Goal: Task Accomplishment & Management: Manage account settings

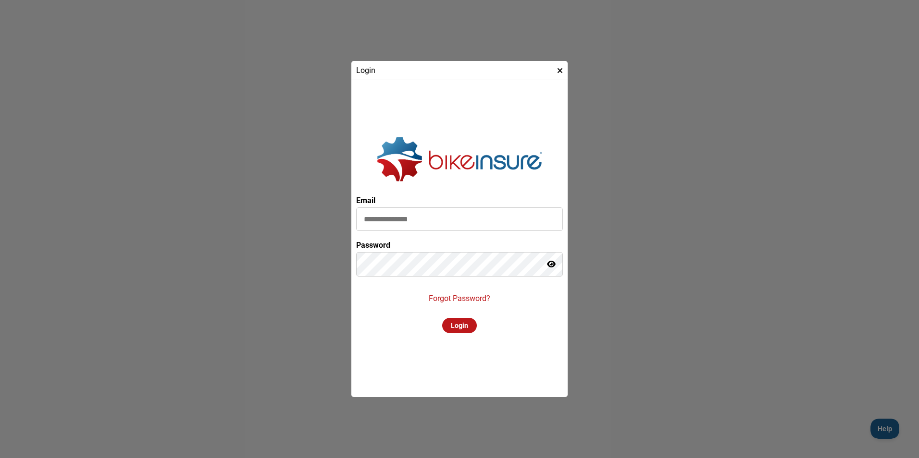
click at [450, 230] on input at bounding box center [459, 220] width 207 height 24
type input "**********"
click at [472, 302] on p "Forgot Password?" at bounding box center [460, 298] width 62 height 9
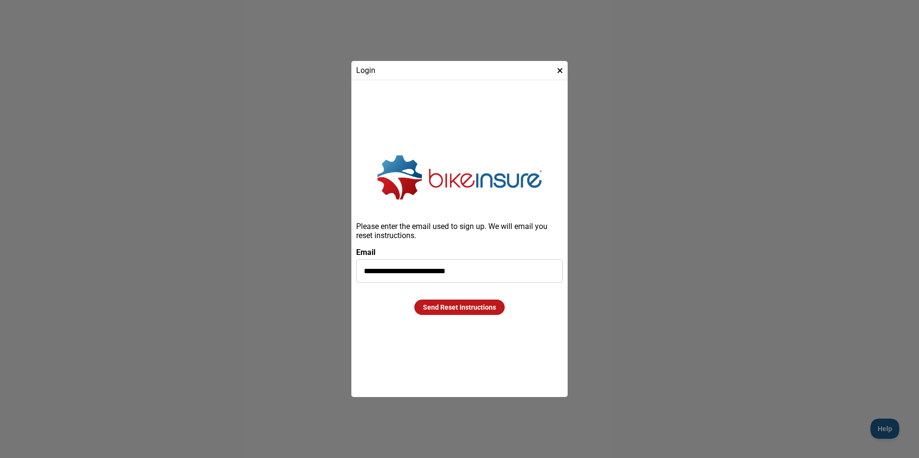
click at [458, 306] on div "Send Reset Instructions" at bounding box center [459, 307] width 90 height 15
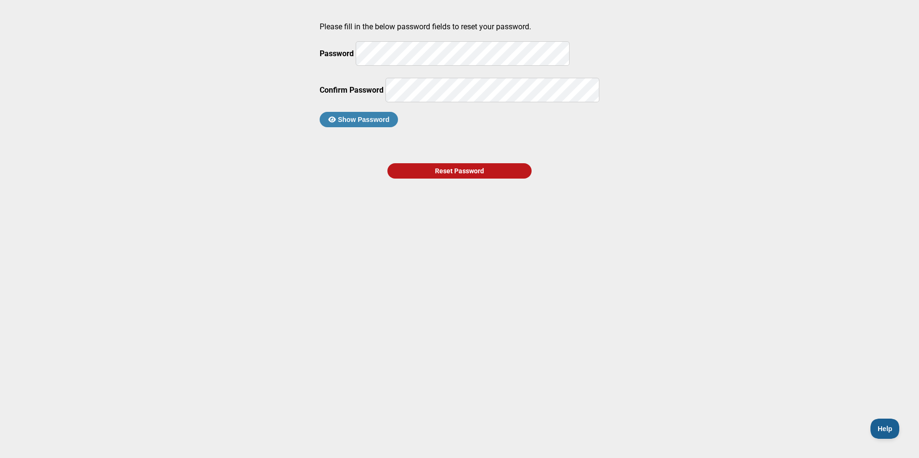
click at [452, 179] on div "Reset Password" at bounding box center [459, 170] width 144 height 15
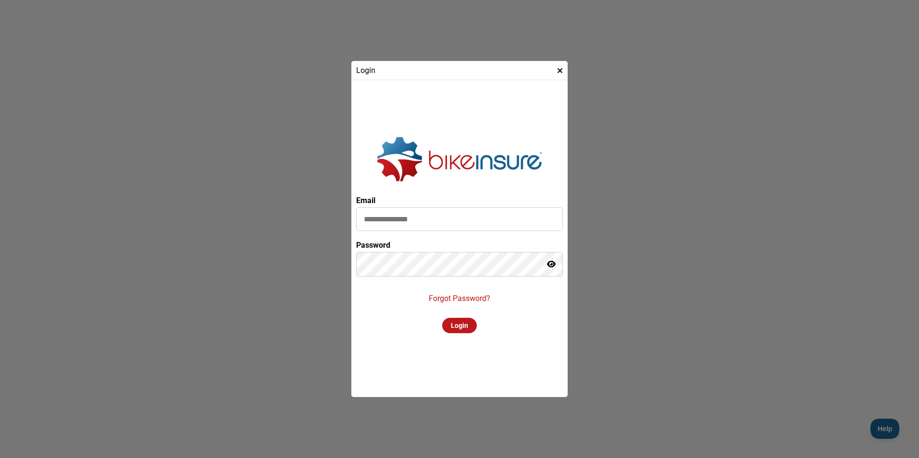
click at [506, 211] on input at bounding box center [459, 220] width 207 height 24
type input "**********"
click at [458, 329] on div "Login" at bounding box center [459, 325] width 35 height 15
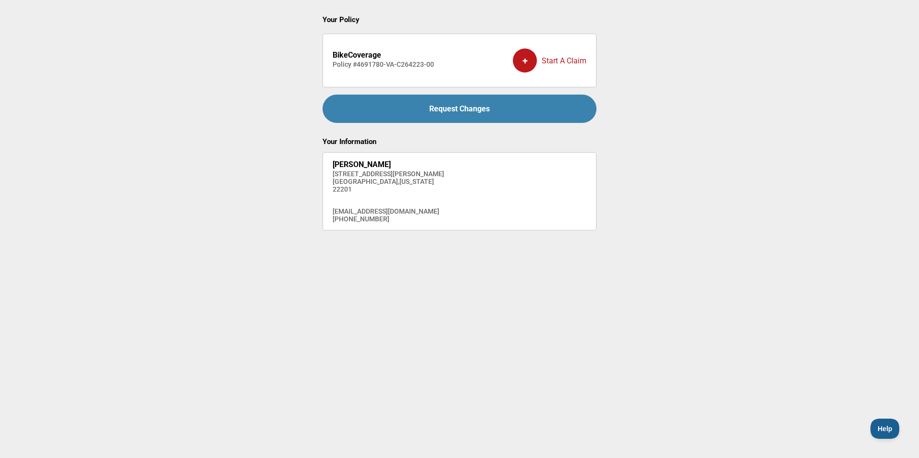
click at [451, 110] on div "Request Changes" at bounding box center [459, 109] width 274 height 28
drag, startPoint x: 434, startPoint y: 63, endPoint x: 326, endPoint y: 62, distance: 108.1
click at [326, 62] on li "BikeCoverage Policy # 4691780-VA-C264223-00 + Start A Claim" at bounding box center [459, 61] width 274 height 54
copy h4 "Policy # 4691780-VA-C264223-00"
drag, startPoint x: 298, startPoint y: 101, endPoint x: 287, endPoint y: 102, distance: 11.1
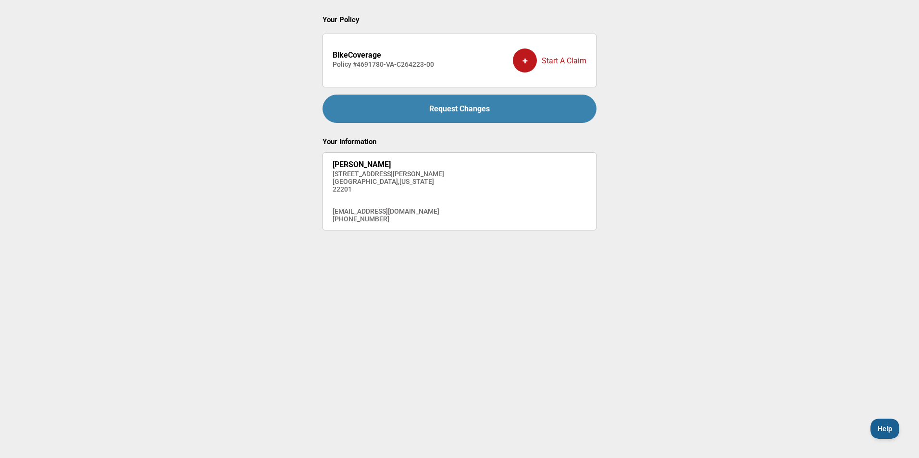
click at [297, 102] on main "Your Policy BikeCoverage Policy # 4691780-VA-C264223-00 + Start A Claim Request…" at bounding box center [459, 207] width 919 height 415
